Goal: Task Accomplishment & Management: Manage account settings

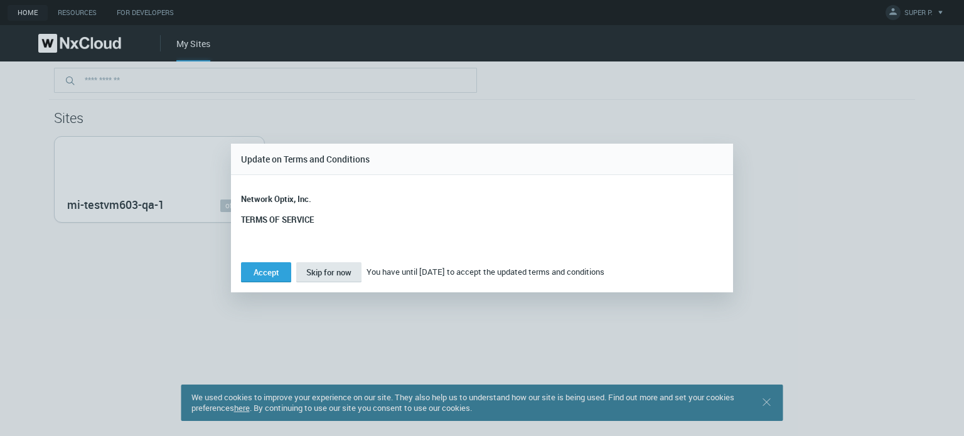
click at [319, 269] on span "Skip for now" at bounding box center [328, 272] width 45 height 11
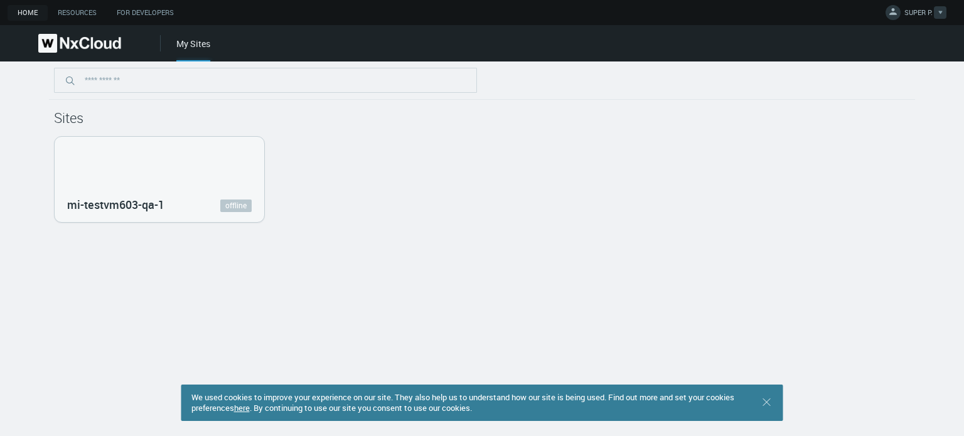
click at [911, 19] on span "SUPER P." at bounding box center [918, 15] width 28 height 14
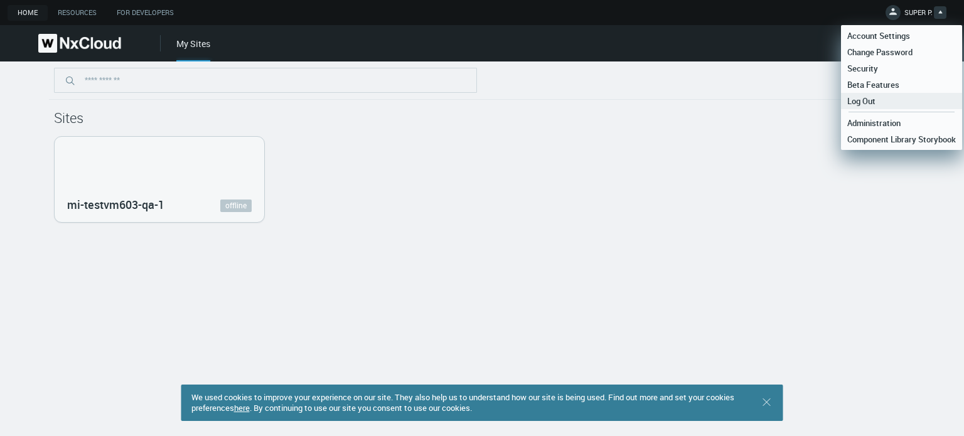
click at [883, 95] on link "Log Out" at bounding box center [901, 101] width 121 height 16
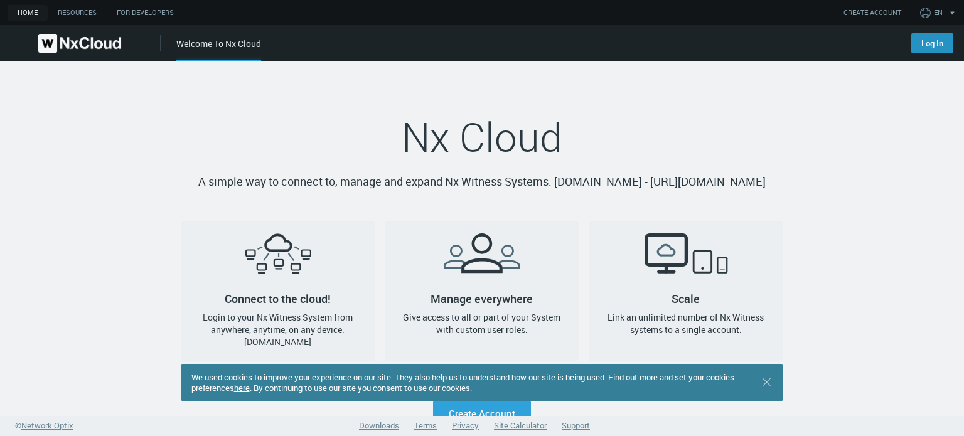
click at [938, 41] on link "Log In" at bounding box center [932, 43] width 42 height 20
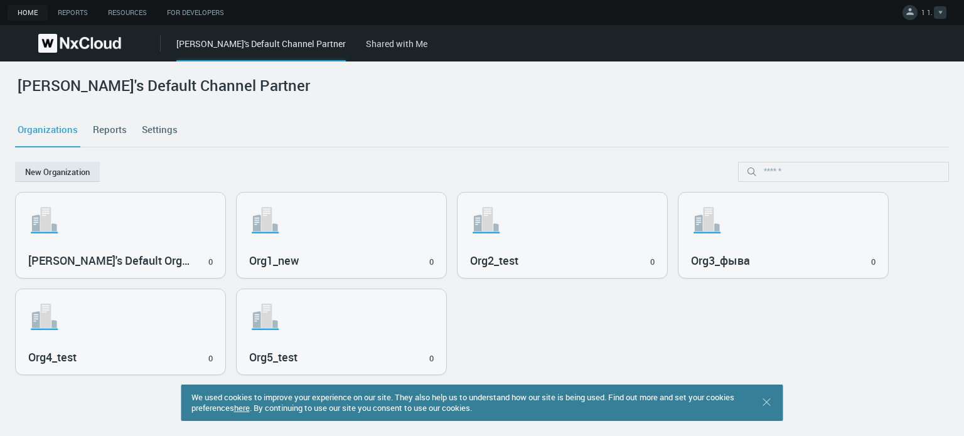
click at [917, 16] on link "1 1." at bounding box center [924, 14] width 44 height 15
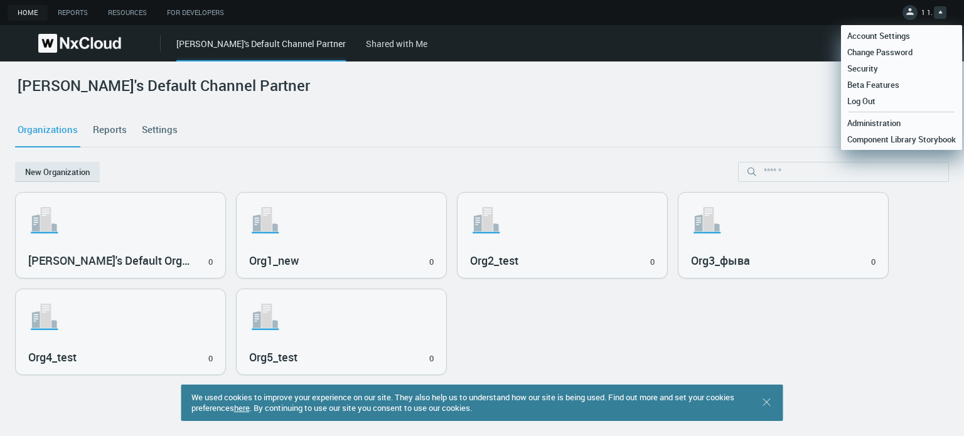
click at [444, 131] on div "Organizations Reports Settings" at bounding box center [482, 130] width 934 height 34
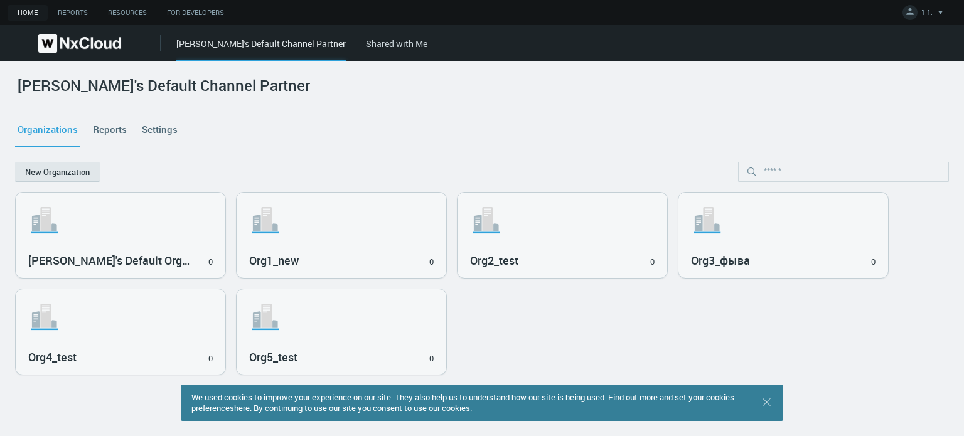
click at [366, 40] on link "Shared with Me" at bounding box center [396, 44] width 61 height 12
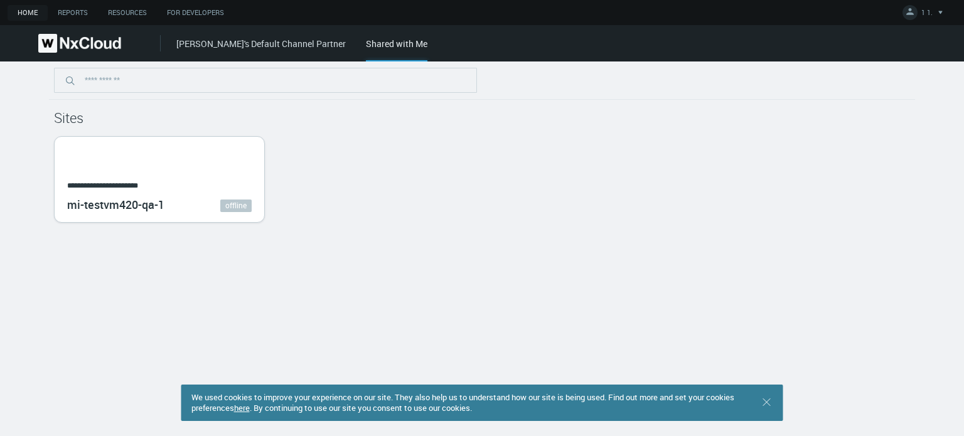
click at [186, 170] on div "**********" at bounding box center [160, 179] width 210 height 85
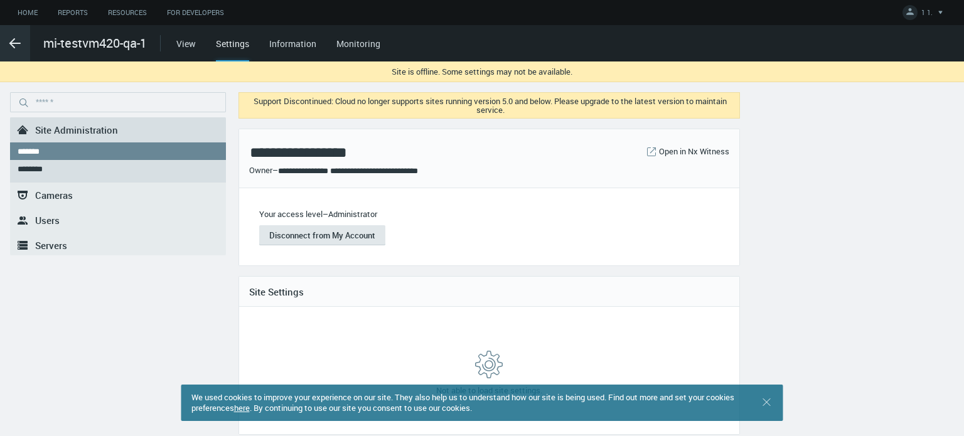
click at [12, 46] on icon ".arrow {fill-rule:evenodd;clip-rule:evenodd;fill:none;stroke:var(--btn-arrow-co…" at bounding box center [15, 43] width 15 height 15
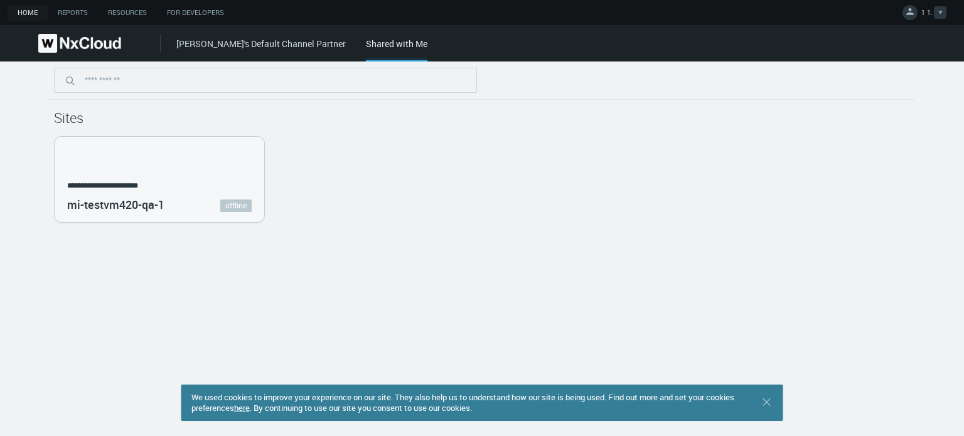
click at [931, 9] on span "1 1." at bounding box center [926, 15] width 11 height 14
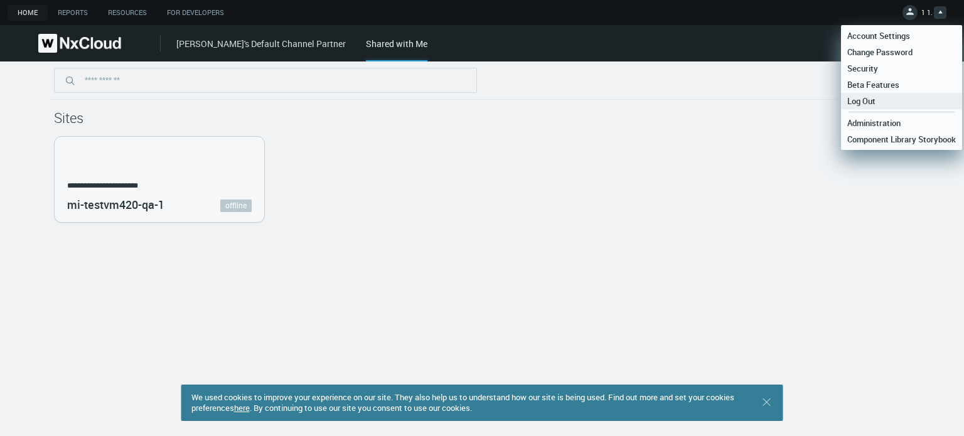
click at [879, 99] on span "Log Out" at bounding box center [861, 100] width 41 height 11
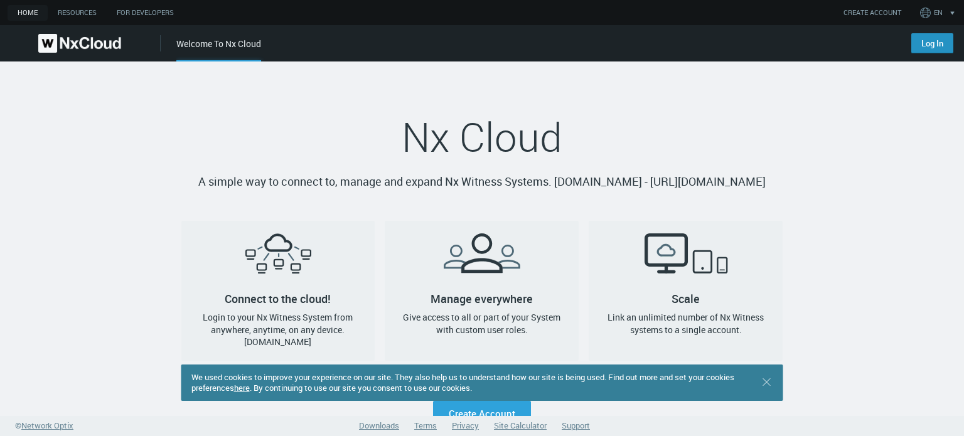
click at [928, 33] on link "Log In" at bounding box center [932, 43] width 42 height 20
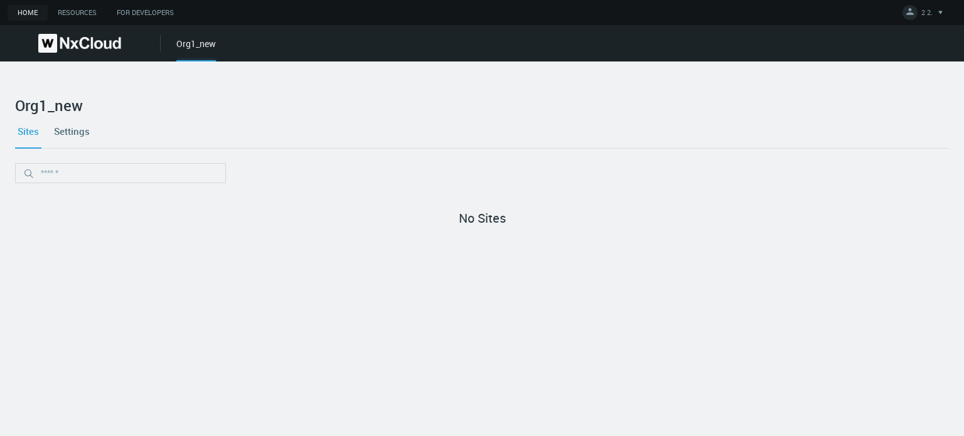
drag, startPoint x: 753, startPoint y: 145, endPoint x: 855, endPoint y: 60, distance: 132.8
click at [756, 137] on div "Sites Settings" at bounding box center [482, 131] width 934 height 34
click at [942, 6] on div at bounding box center [940, 12] width 13 height 13
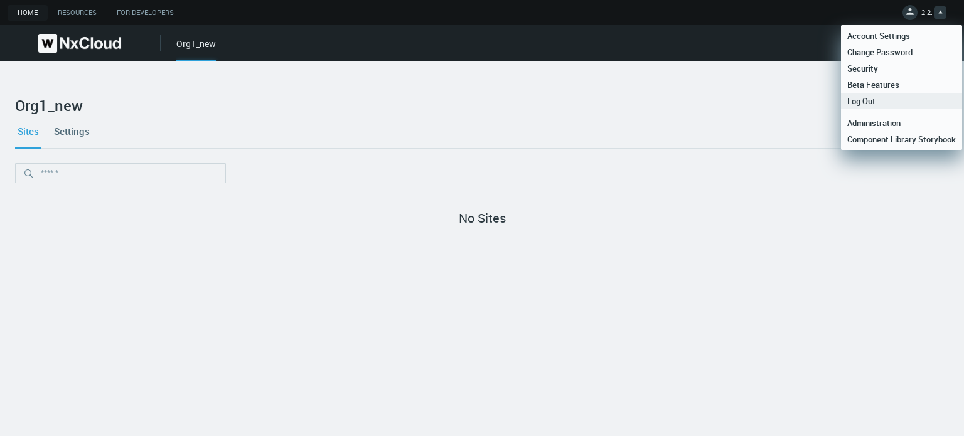
click at [884, 104] on link "Log Out" at bounding box center [901, 101] width 121 height 16
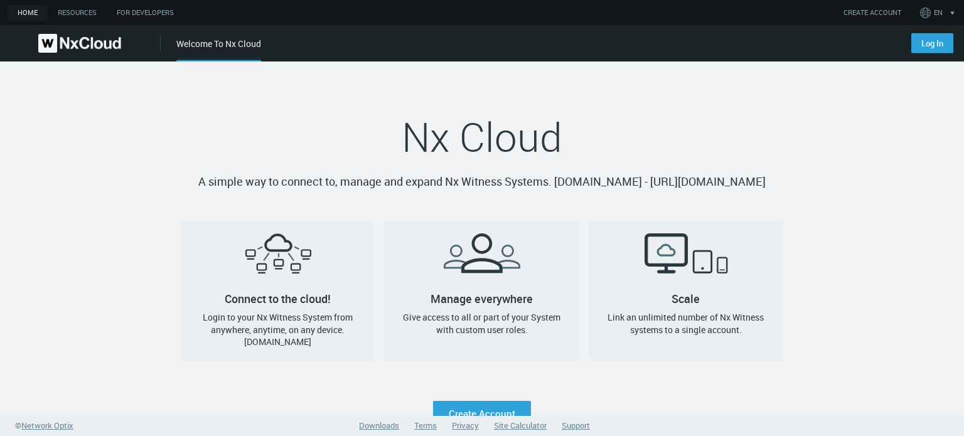
click at [896, 29] on div "Log In" at bounding box center [929, 39] width 67 height 28
click at [918, 35] on link "Log In" at bounding box center [932, 43] width 42 height 20
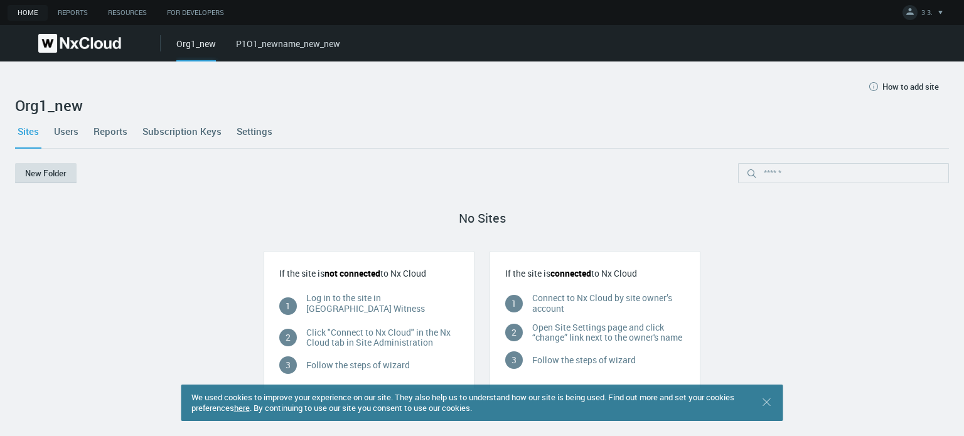
click at [50, 176] on button "New Folder" at bounding box center [45, 173] width 61 height 20
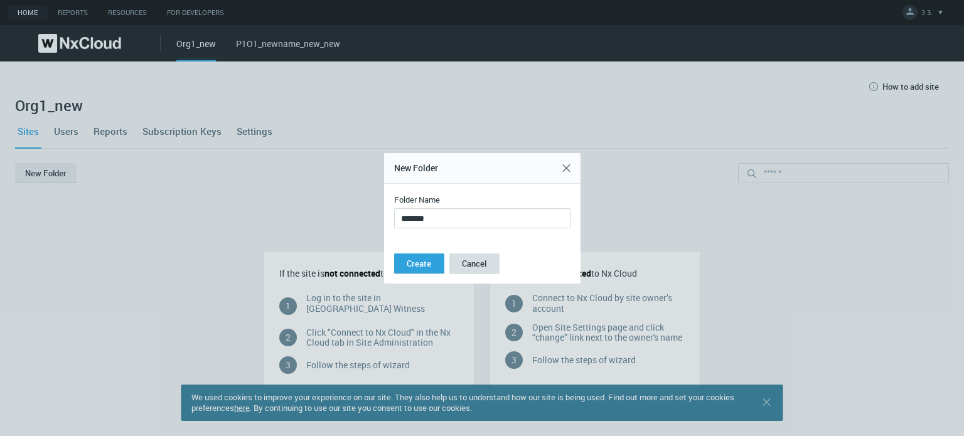
type input "*******"
click at [476, 264] on button "Cancel" at bounding box center [474, 264] width 50 height 20
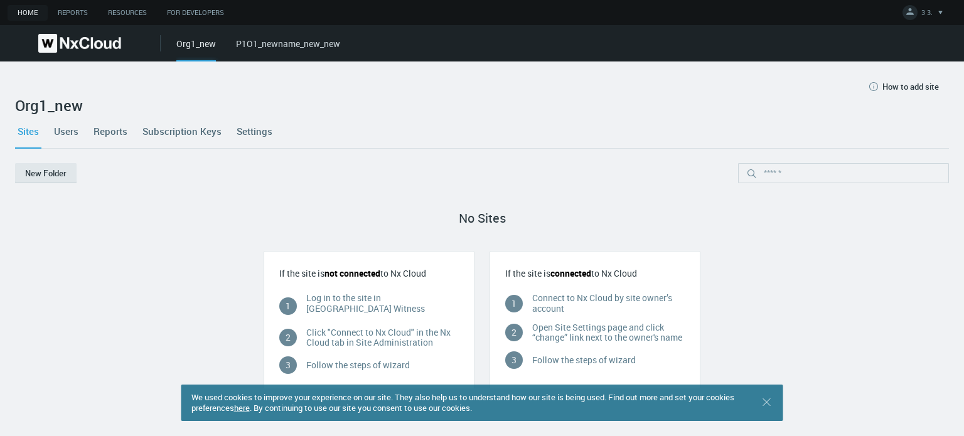
click at [256, 58] on div "Org1_new P1O1_newname_new_new" at bounding box center [570, 43] width 788 height 36
click at [261, 44] on link "P1O1_newname_new_new" at bounding box center [288, 44] width 104 height 12
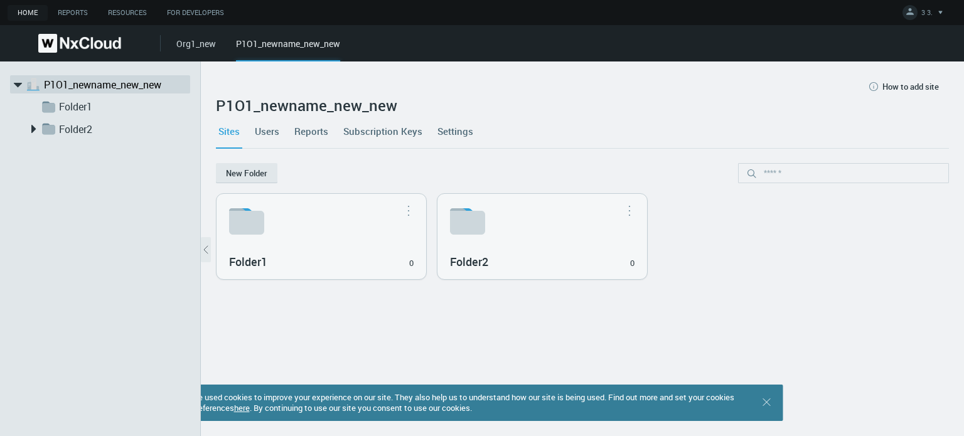
drag, startPoint x: 206, startPoint y: 249, endPoint x: 178, endPoint y: 244, distance: 28.6
click at [154, 240] on div "arrow_expand .st1{fill:var(--svg-placeholder-elm2-color);} .st2{fill:var(--bran…" at bounding box center [482, 248] width 964 height 375
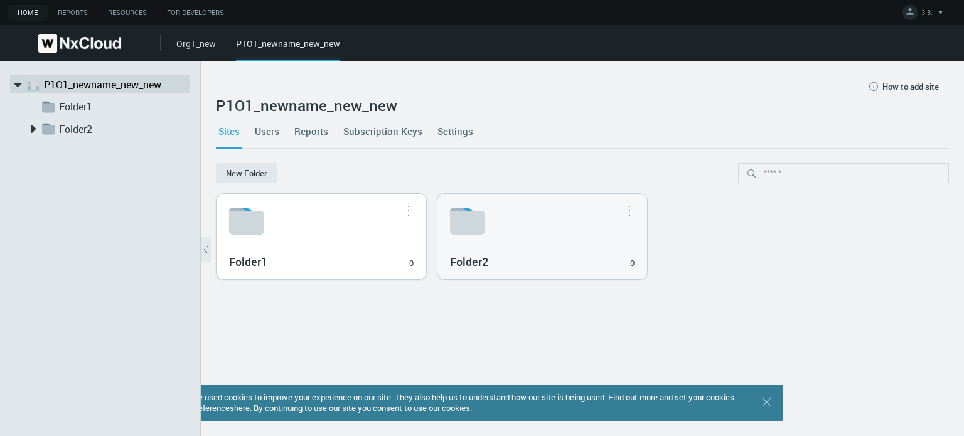
click at [284, 245] on div "Folder1 0" at bounding box center [322, 236] width 210 height 85
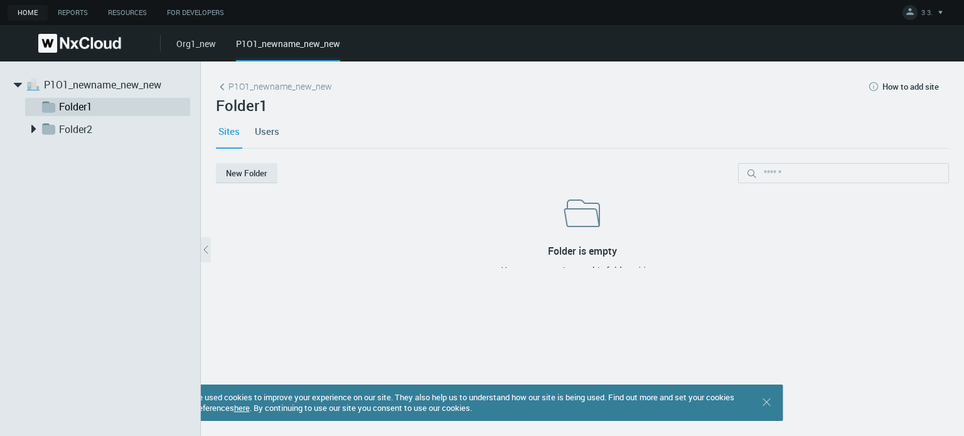
click at [910, 80] on button "How to add site" at bounding box center [903, 87] width 92 height 20
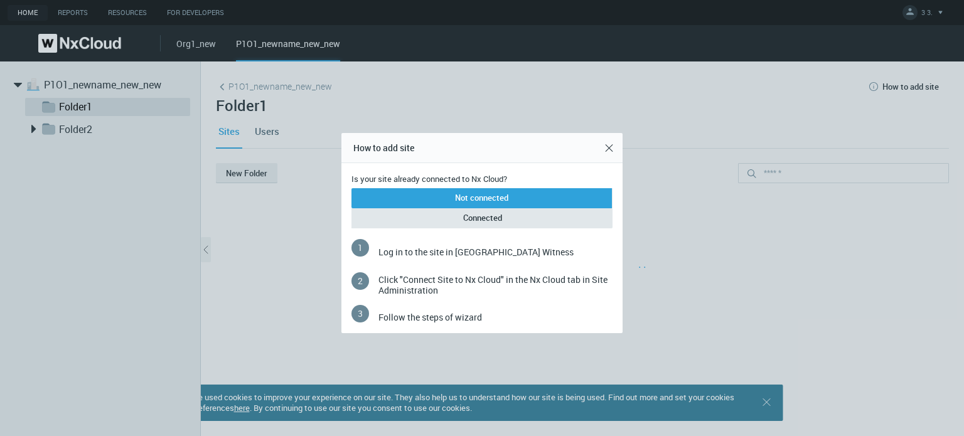
click at [500, 189] on button "Not connected" at bounding box center [481, 198] width 260 height 20
click at [498, 200] on span "Not connected" at bounding box center [481, 198] width 53 height 13
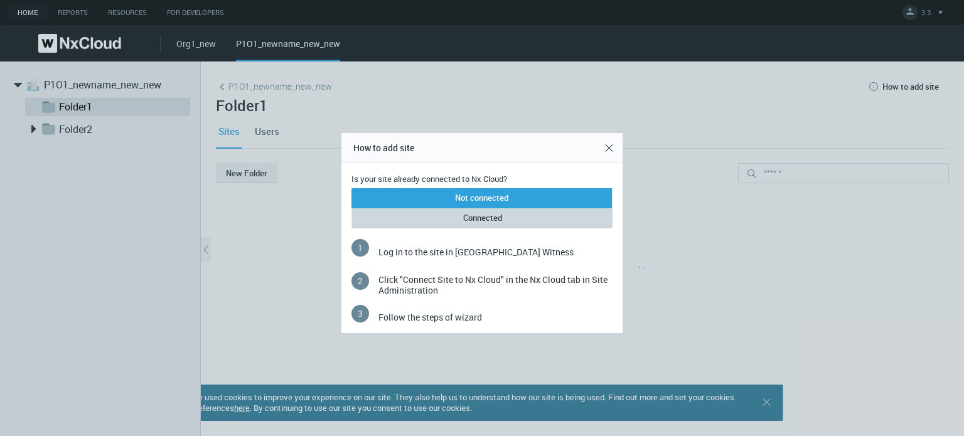
click at [497, 215] on span "Connected" at bounding box center [482, 218] width 39 height 13
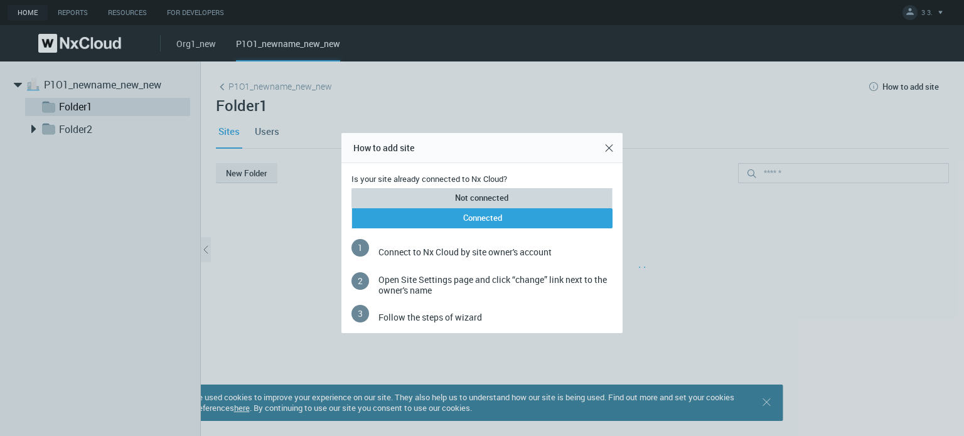
click at [496, 200] on span "Not connected" at bounding box center [481, 198] width 53 height 13
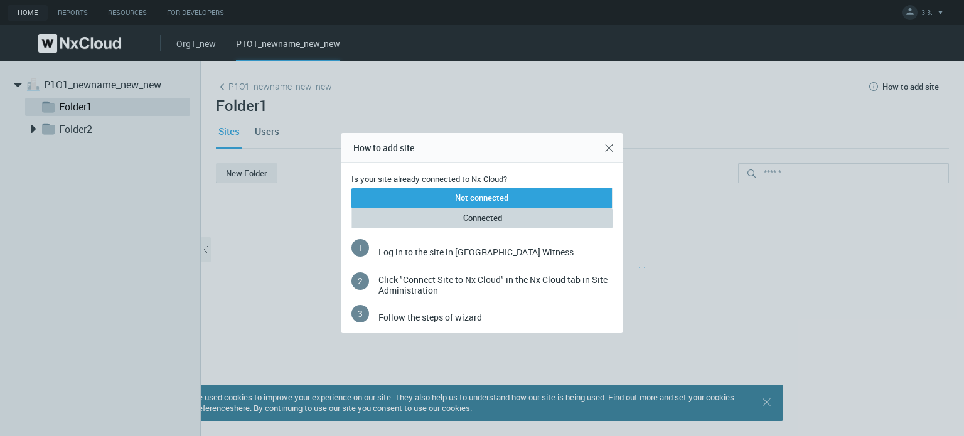
click at [545, 213] on button "Connected" at bounding box center [482, 218] width 260 height 20
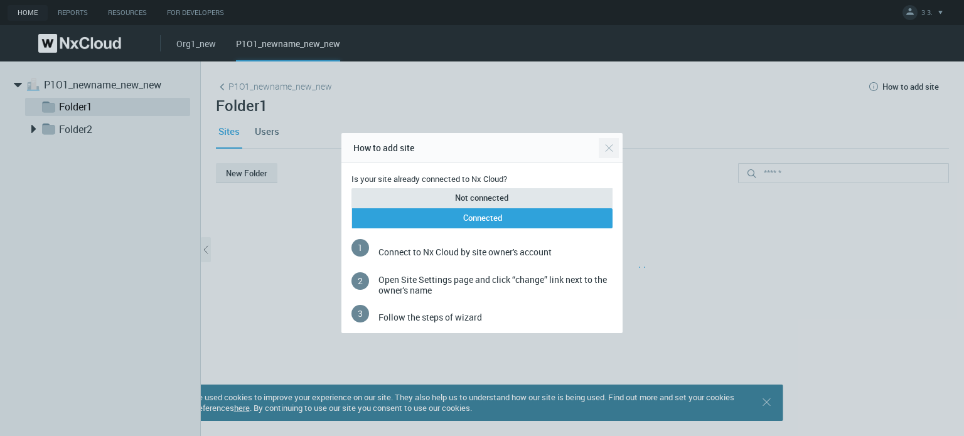
click at [609, 141] on button "Close" at bounding box center [609, 148] width 20 height 20
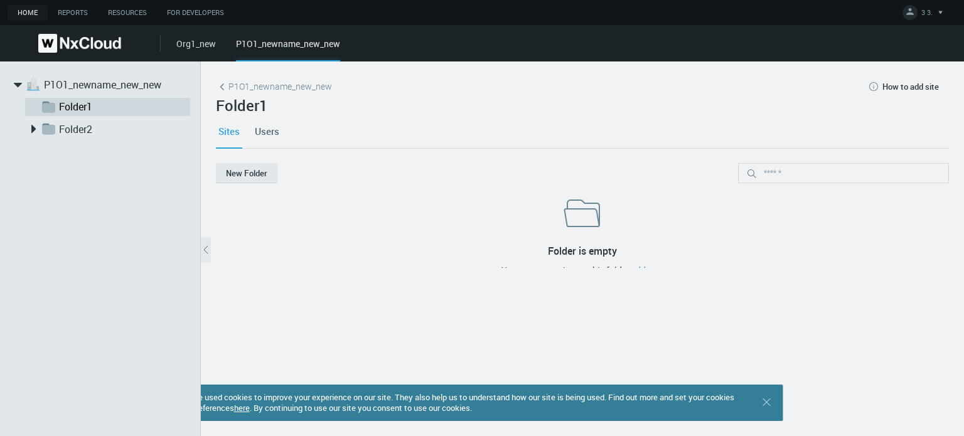
click at [276, 120] on link "Users" at bounding box center [266, 131] width 29 height 34
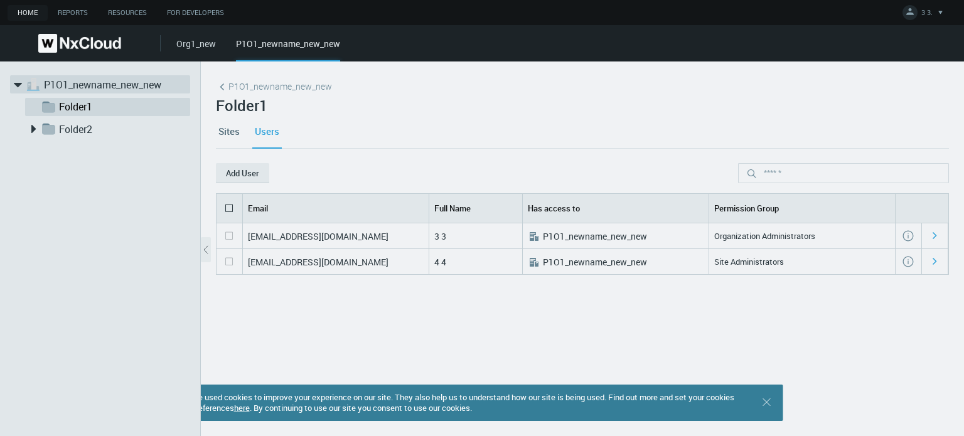
click at [70, 80] on link "P1O1_newname_new_new" at bounding box center [107, 84] width 126 height 15
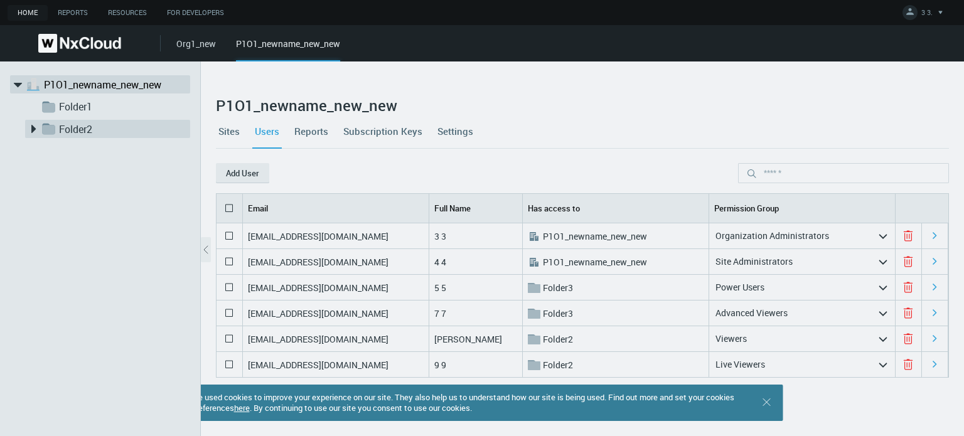
click at [35, 132] on icon at bounding box center [33, 129] width 16 height 16
click at [216, 46] on div "Org1_new P1O1_newname_new_new" at bounding box center [570, 43] width 788 height 36
click at [205, 46] on link "Org1_new" at bounding box center [196, 44] width 40 height 12
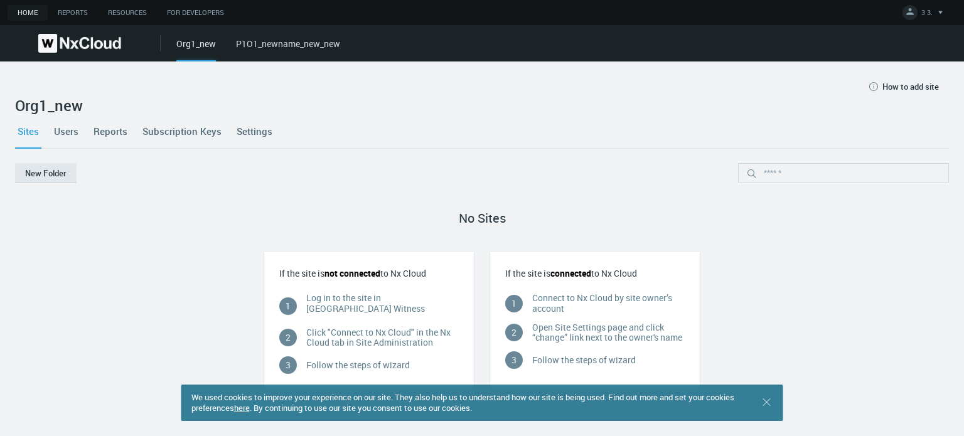
click at [308, 40] on link "P1O1_newname_new_new" at bounding box center [288, 44] width 104 height 12
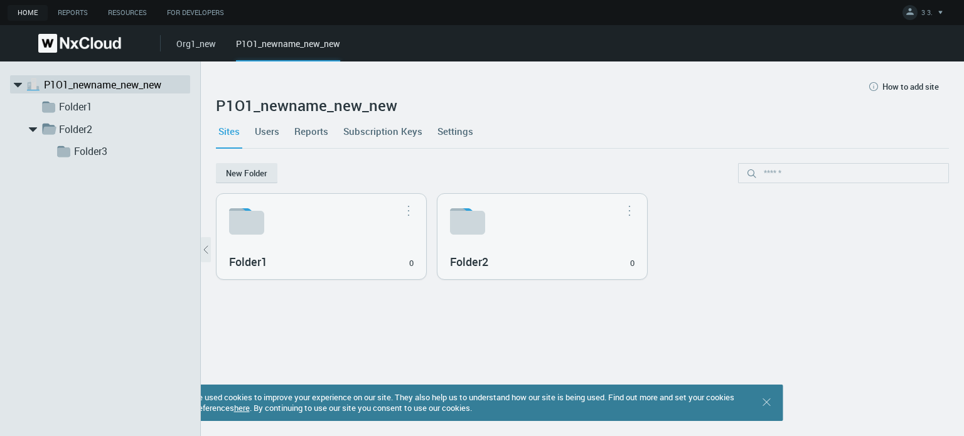
click at [268, 129] on link "Users" at bounding box center [266, 131] width 29 height 34
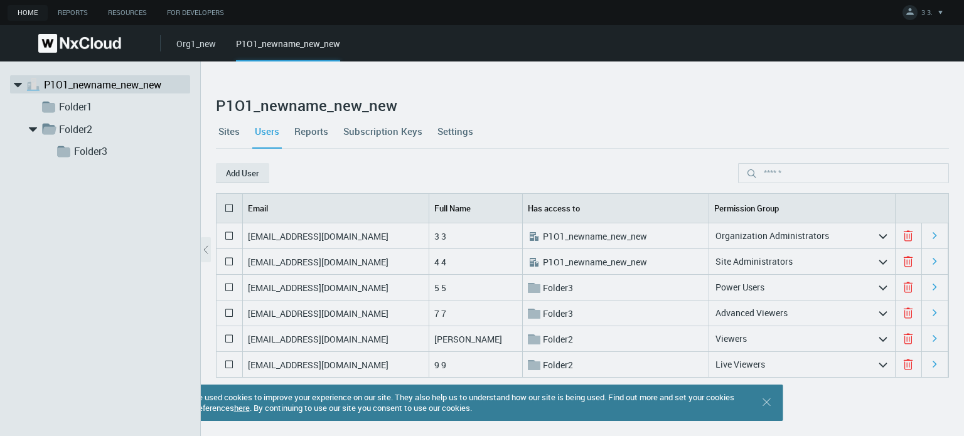
click at [231, 128] on link "Sites" at bounding box center [229, 131] width 26 height 34
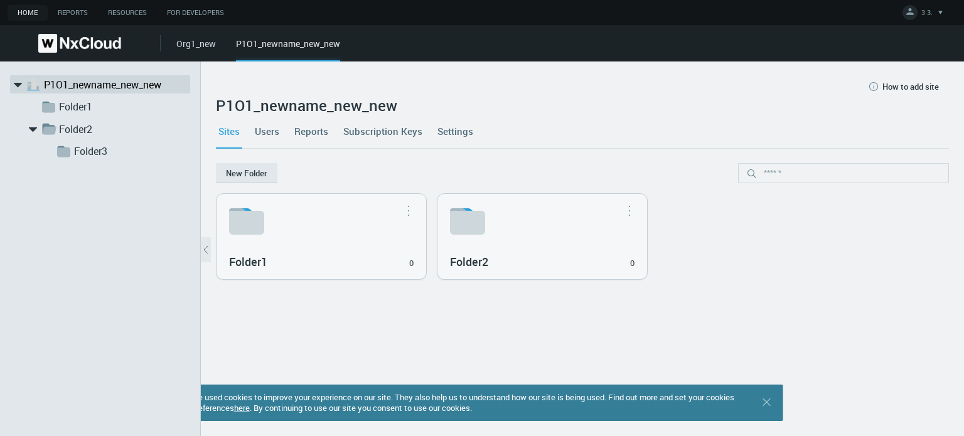
click at [378, 323] on nx-org-cards-container "New Folder Folder1 0 Move to... Rename... [GEOGRAPHIC_DATA] Folder2 0 Move to..…" at bounding box center [582, 292] width 733 height 258
click at [888, 194] on div "Folder1 0 Move to... Rename... [GEOGRAPHIC_DATA] Folder2 0 Move to... Rename...…" at bounding box center [582, 237] width 738 height 92
click at [607, 131] on div "Sites Users Reports Subscription Keys Settings" at bounding box center [582, 131] width 733 height 34
click at [459, 131] on link "Settings" at bounding box center [455, 131] width 41 height 34
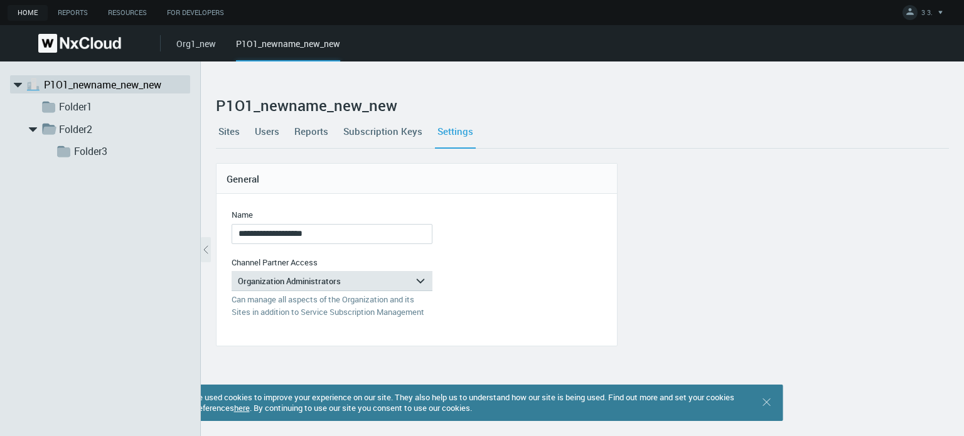
click at [264, 136] on link "Users" at bounding box center [266, 131] width 29 height 34
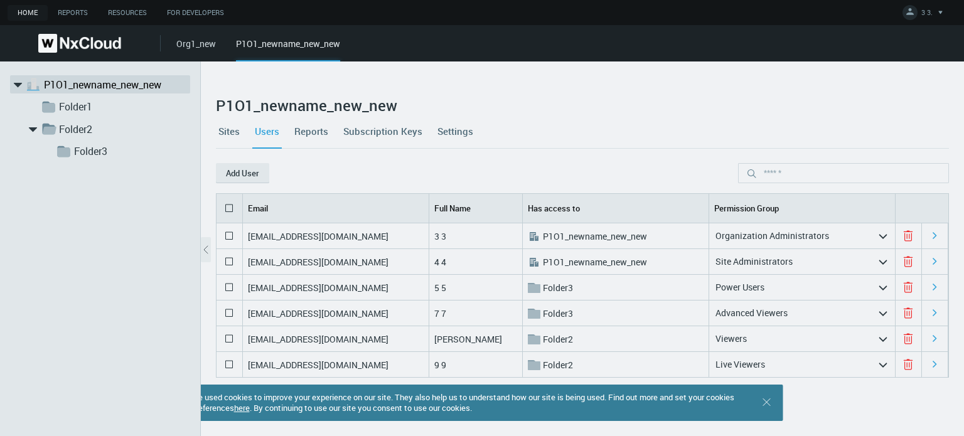
click at [218, 135] on link "Sites" at bounding box center [229, 131] width 26 height 34
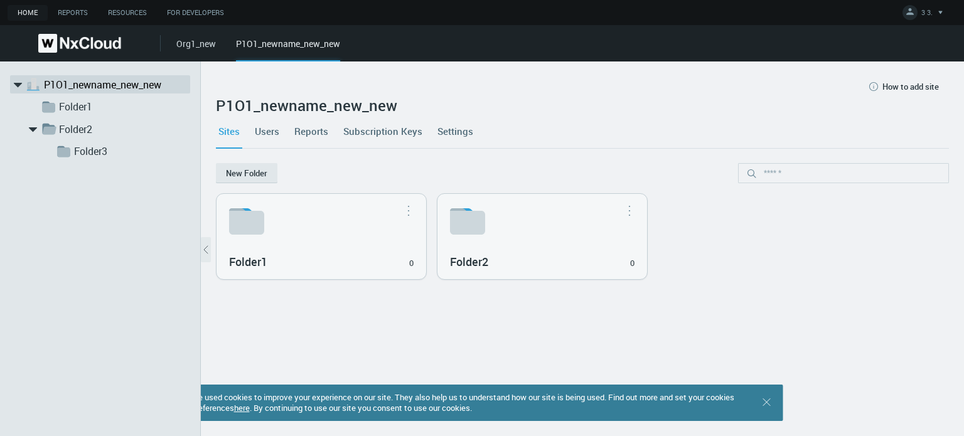
click at [98, 41] on img at bounding box center [79, 43] width 83 height 19
click at [182, 45] on link "Org1_new" at bounding box center [196, 44] width 40 height 12
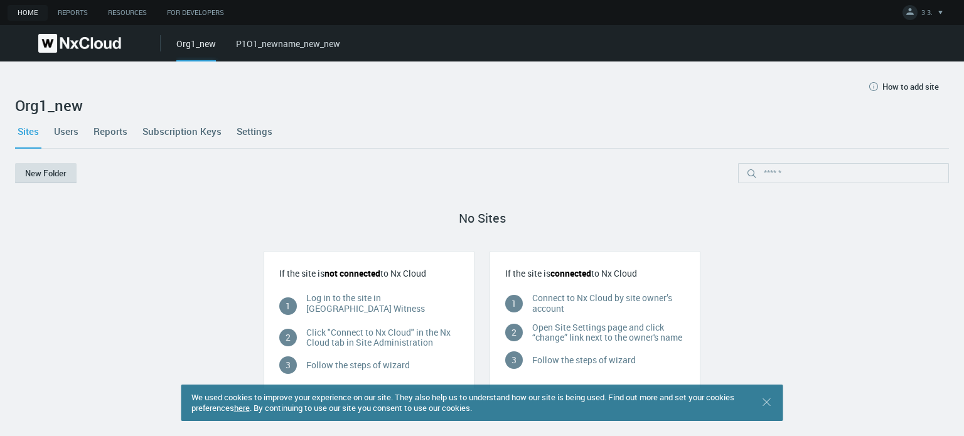
click at [58, 173] on button "New Folder" at bounding box center [45, 173] width 61 height 20
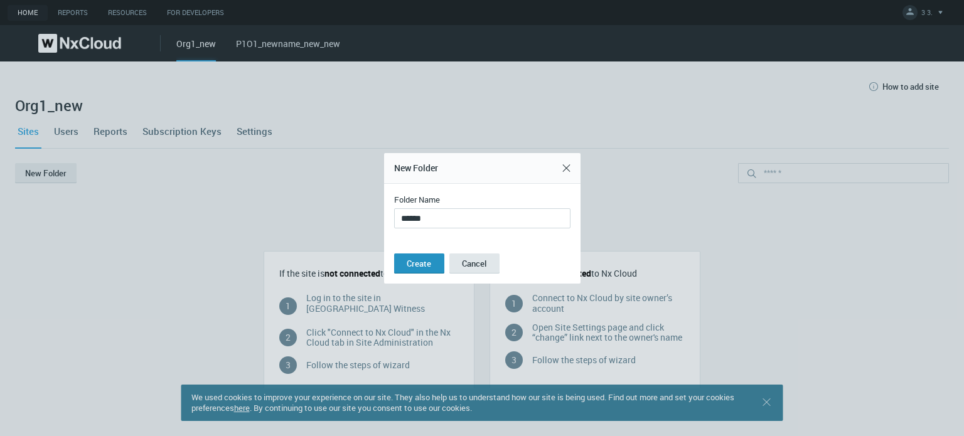
type input "******"
click at [442, 263] on button "Create" at bounding box center [419, 264] width 50 height 20
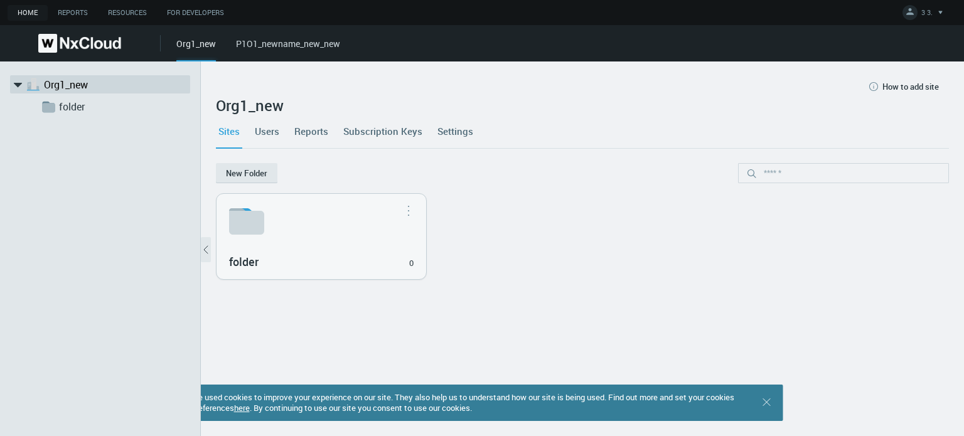
click at [206, 247] on polyline "button" at bounding box center [206, 250] width 4 height 8
